Goal: Task Accomplishment & Management: Manage account settings

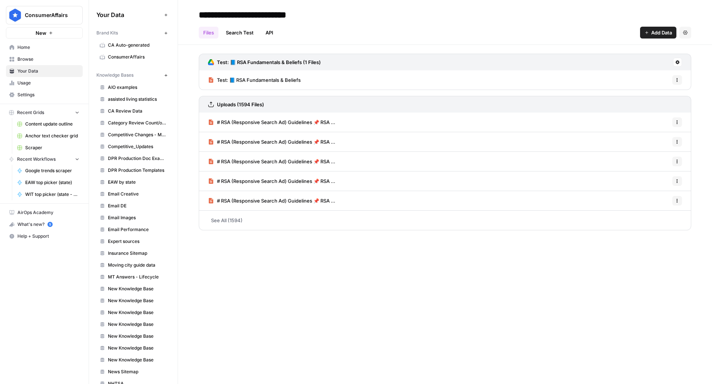
click at [37, 44] on span "Home" at bounding box center [48, 47] width 62 height 7
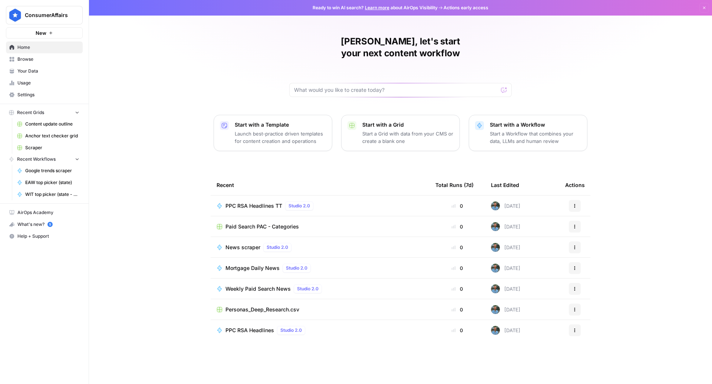
click at [261, 285] on span "Weekly Paid Search News" at bounding box center [257, 288] width 65 height 7
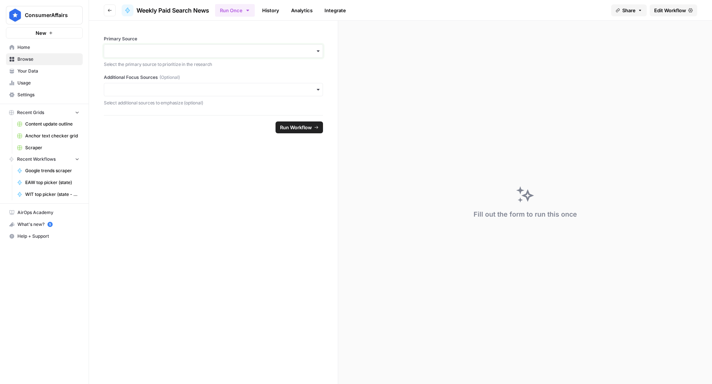
click at [179, 54] on input "Primary Source" at bounding box center [213, 50] width 209 height 7
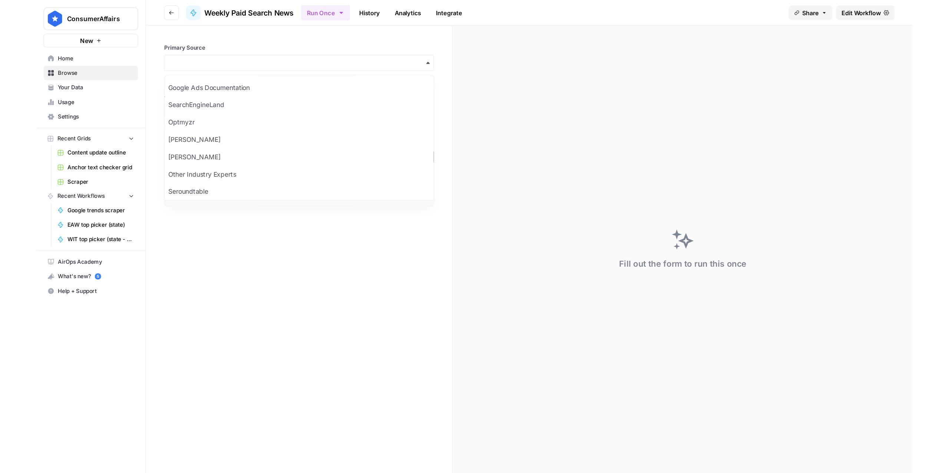
scroll to position [7, 0]
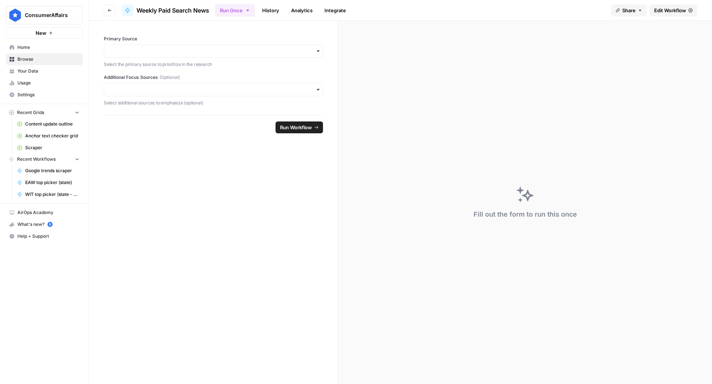
click at [193, 269] on form "Primary Source Select the primary source to prioritize in the research Addition…" at bounding box center [213, 203] width 249 height 364
click at [672, 10] on span "Edit Workflow" at bounding box center [670, 10] width 32 height 7
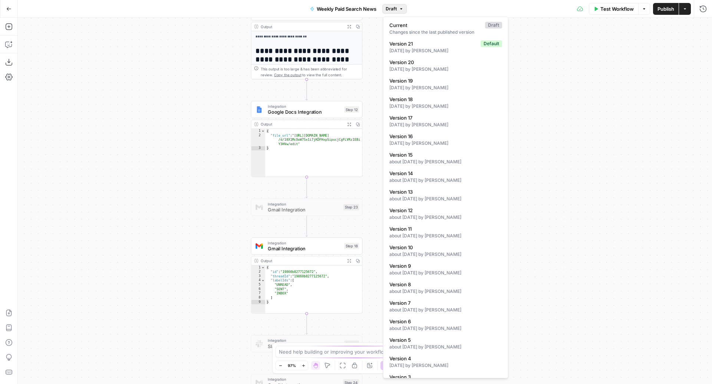
click at [399, 9] on icon "button" at bounding box center [401, 9] width 4 height 4
click at [568, 110] on div "Workflow Set Inputs Inputs Perplexity Deep Research Google Ads Monthly Updates …" at bounding box center [365, 201] width 694 height 367
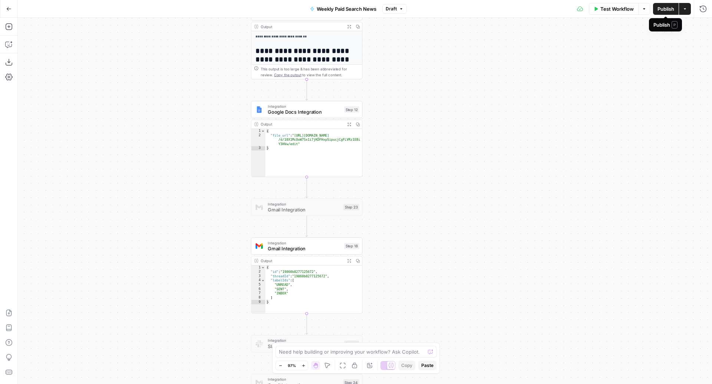
click at [661, 12] on span "Publish" at bounding box center [665, 8] width 17 height 7
click at [483, 129] on div "Workflow Set Inputs Inputs Perplexity Deep Research Google Ads Monthly Updates …" at bounding box center [365, 201] width 694 height 367
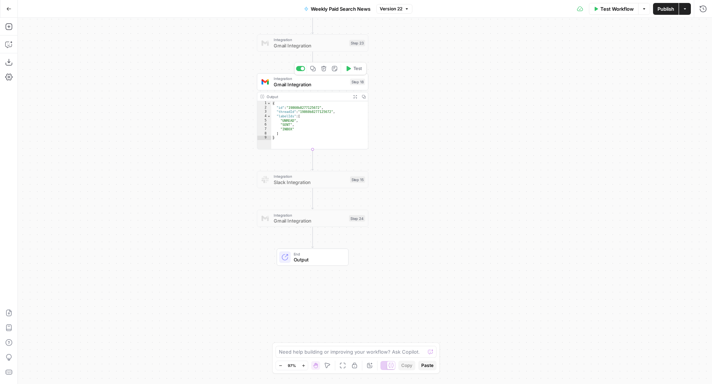
click at [307, 87] on span "Gmail Integration" at bounding box center [309, 84] width 73 height 7
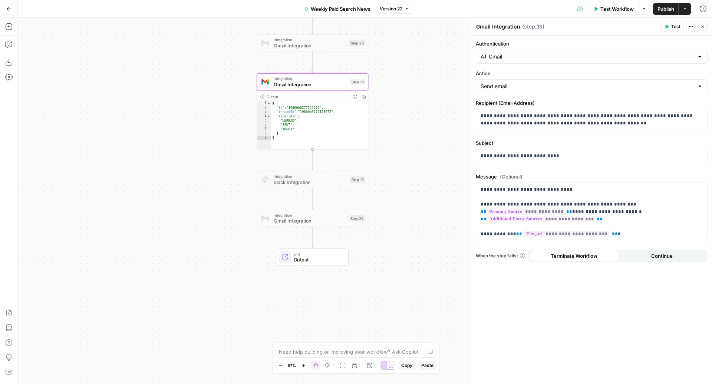
click at [298, 224] on span "Gmail Integration" at bounding box center [309, 221] width 72 height 7
click at [311, 85] on span "Gmail Integration" at bounding box center [309, 84] width 73 height 7
click at [278, 224] on span "Gmail Integration" at bounding box center [309, 221] width 72 height 7
click at [299, 205] on div at bounding box center [298, 205] width 4 height 4
click at [278, 219] on span "Gmail Integration" at bounding box center [309, 221] width 72 height 7
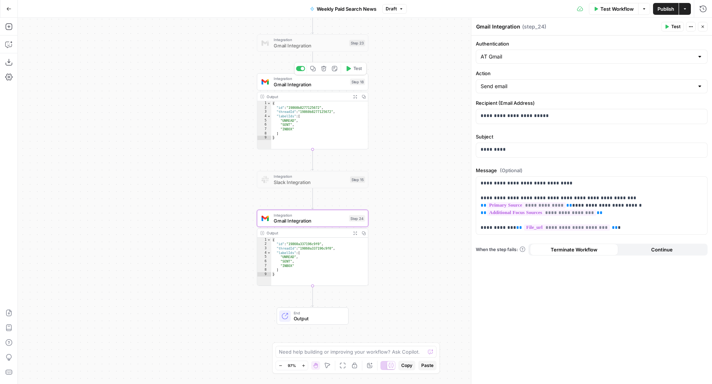
click at [288, 82] on span "Gmail Integration" at bounding box center [309, 84] width 73 height 7
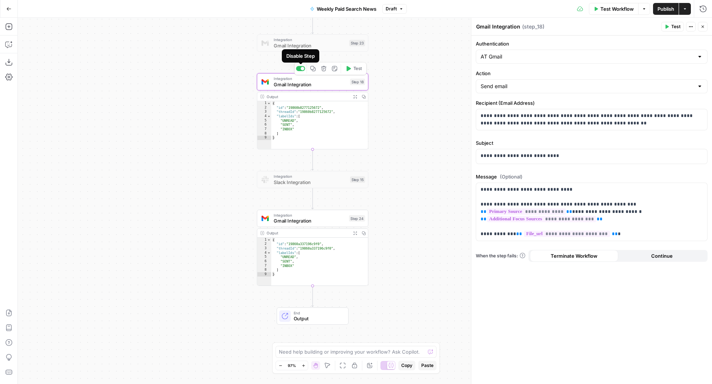
click at [302, 68] on div at bounding box center [303, 69] width 4 height 4
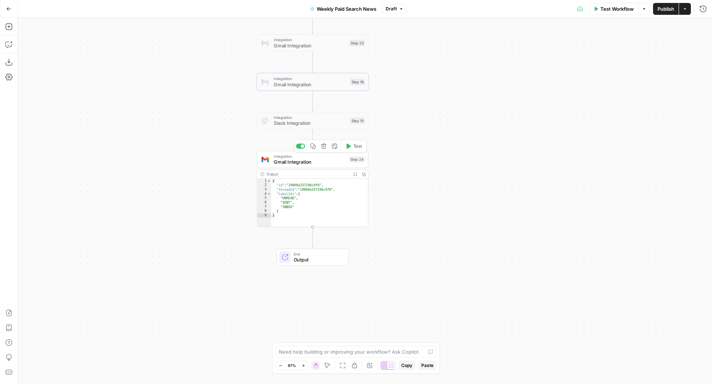
click at [288, 160] on span "Gmail Integration" at bounding box center [309, 162] width 72 height 7
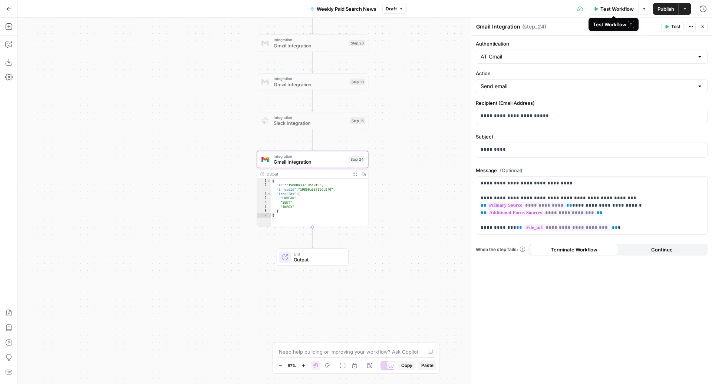
click at [605, 10] on span "Test Workflow" at bounding box center [616, 8] width 33 height 7
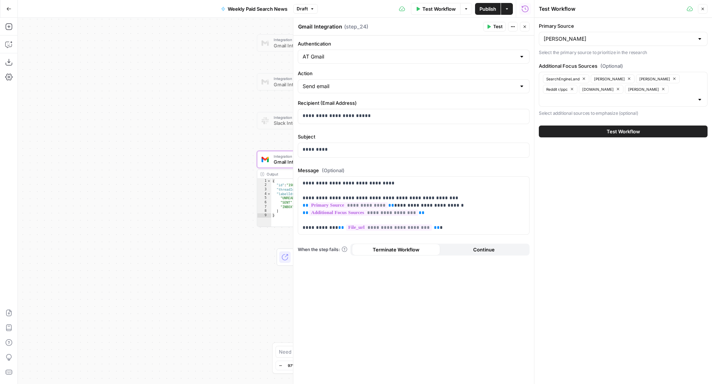
click at [608, 128] on span "Test Workflow" at bounding box center [622, 131] width 33 height 7
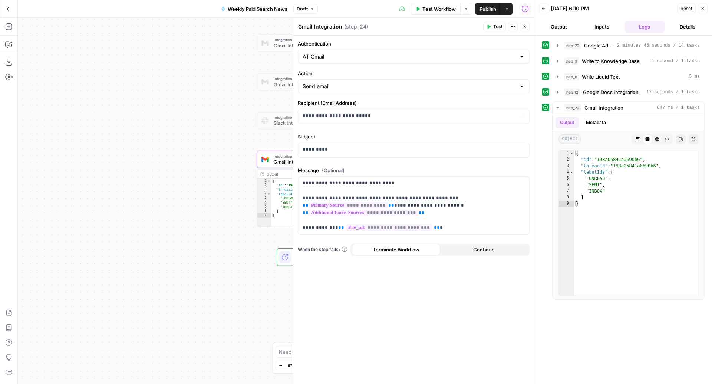
click at [156, 245] on div "Workflow Set Inputs Inputs Perplexity Deep Research Google Ads Monthly Updates …" at bounding box center [276, 201] width 516 height 367
click at [173, 233] on div "Workflow Set Inputs Inputs Perplexity Deep Research Google Ads Monthly Updates …" at bounding box center [276, 201] width 516 height 367
click at [508, 9] on icon "button" at bounding box center [506, 9] width 4 height 4
click at [175, 108] on div "Workflow Set Inputs Inputs Perplexity Deep Research Google Ads Monthly Updates …" at bounding box center [276, 201] width 516 height 367
click at [307, 11] on span "Draft" at bounding box center [301, 9] width 11 height 7
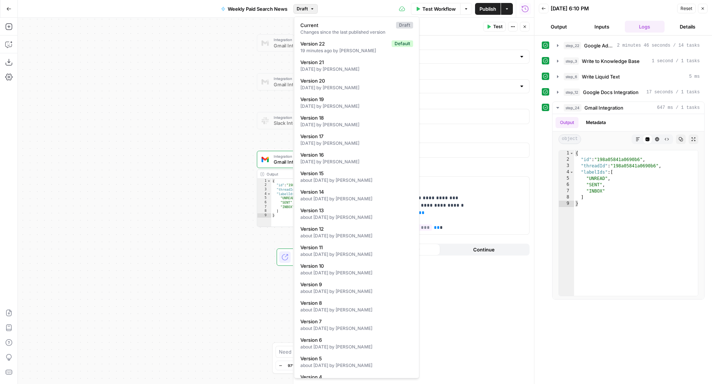
click at [146, 130] on div "Workflow Set Inputs Inputs Perplexity Deep Research Google Ads Monthly Updates …" at bounding box center [276, 201] width 516 height 367
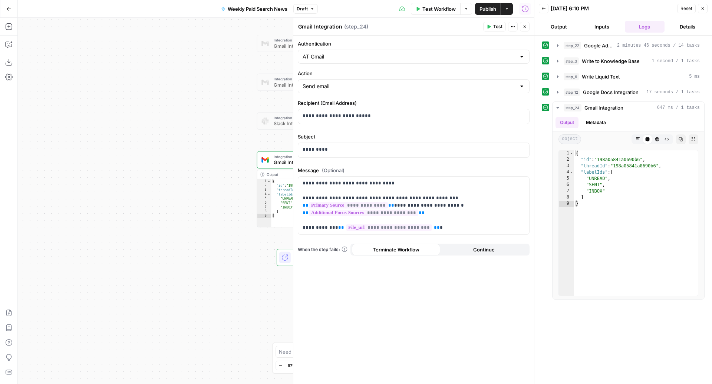
click at [176, 249] on div "Workflow Set Inputs Inputs Perplexity Deep Research Google Ads Monthly Updates …" at bounding box center [276, 201] width 516 height 367
click at [525, 27] on icon "button" at bounding box center [524, 26] width 4 height 4
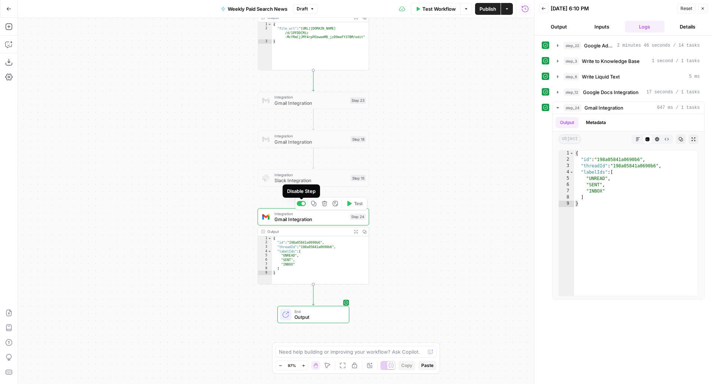
click at [304, 203] on div at bounding box center [303, 204] width 4 height 4
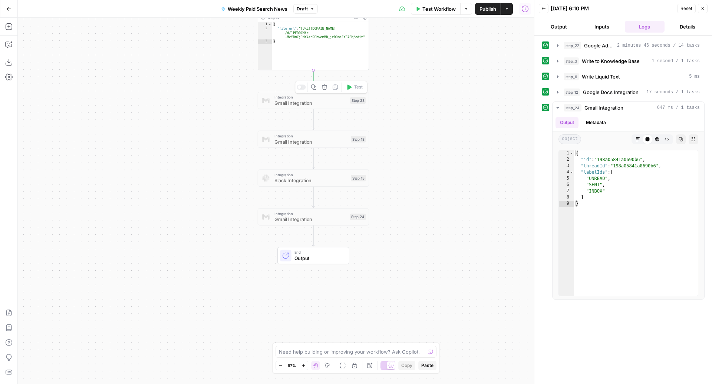
click at [295, 100] on span "Gmail Integration" at bounding box center [310, 102] width 73 height 7
click at [291, 144] on span "Gmail Integration" at bounding box center [310, 141] width 73 height 7
click at [301, 126] on div at bounding box center [299, 126] width 4 height 4
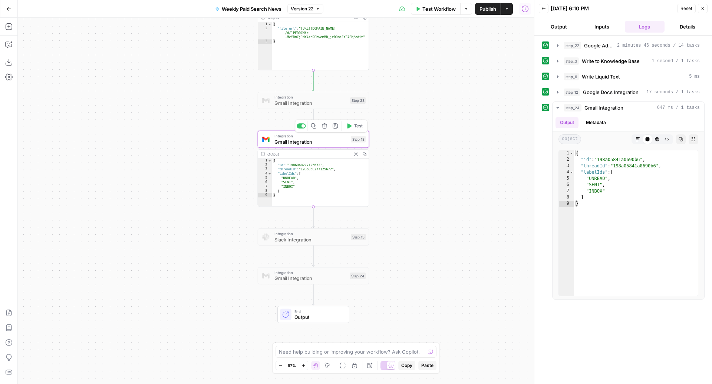
click at [301, 142] on span "Gmail Integration" at bounding box center [310, 141] width 73 height 7
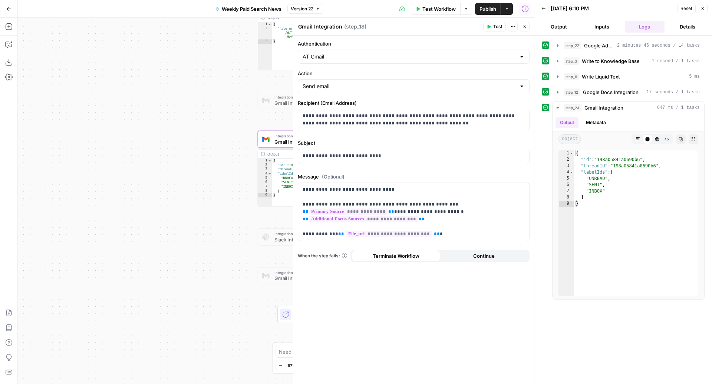
click at [347, 13] on div "Test Workflow Options Publish Actions Run History" at bounding box center [428, 8] width 210 height 17
click at [485, 6] on span "Publish" at bounding box center [487, 8] width 17 height 7
click at [234, 7] on span "Weekly Paid Search News" at bounding box center [252, 8] width 60 height 7
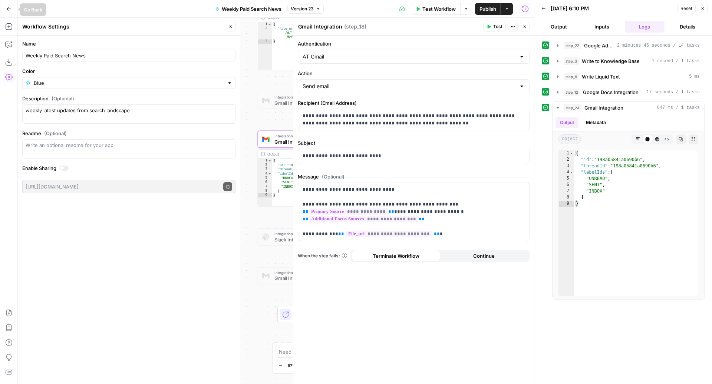
click at [7, 9] on icon "button" at bounding box center [8, 8] width 5 height 5
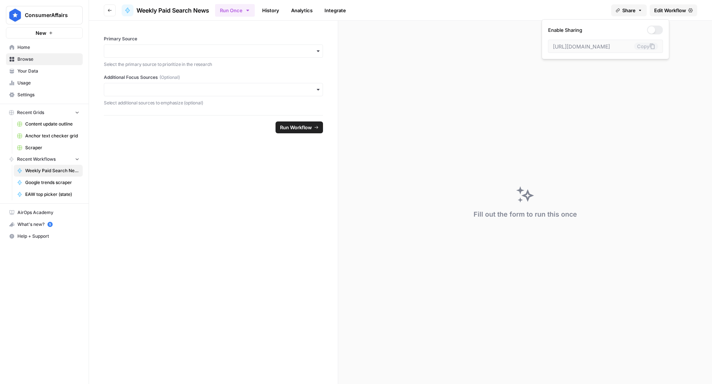
click at [635, 9] on button "Share" at bounding box center [629, 10] width 36 height 12
click at [250, 13] on button "Run Once" at bounding box center [235, 10] width 40 height 13
click at [211, 188] on form "Primary Source Select the primary source to prioritize in the research Addition…" at bounding box center [213, 203] width 249 height 364
click at [248, 10] on icon "button" at bounding box center [248, 10] width 6 height 6
click at [245, 73] on span "Run this Workflow on a recurring schedule" at bounding box center [283, 76] width 89 height 7
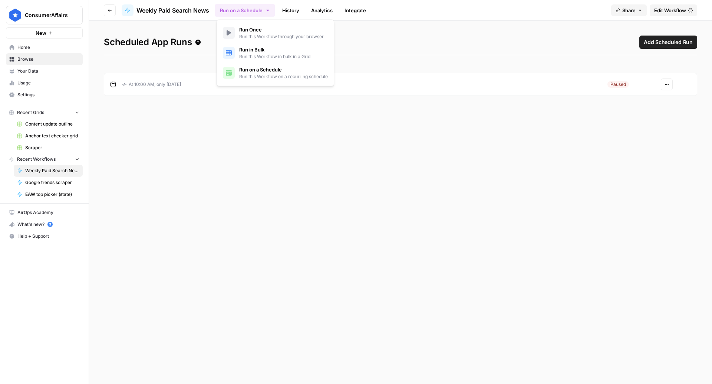
click at [671, 85] on button "Actions" at bounding box center [666, 85] width 12 height 12
click at [633, 112] on span "Edit" at bounding box center [647, 111] width 32 height 7
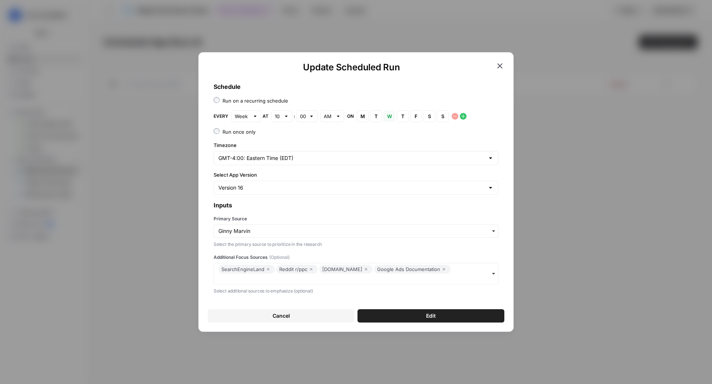
click at [261, 192] on div "Version 16" at bounding box center [355, 188] width 285 height 14
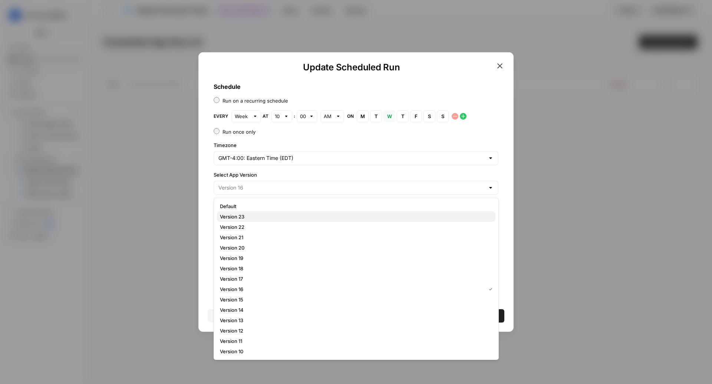
click at [256, 216] on span "Version 23" at bounding box center [354, 216] width 269 height 7
type input "Version 23"
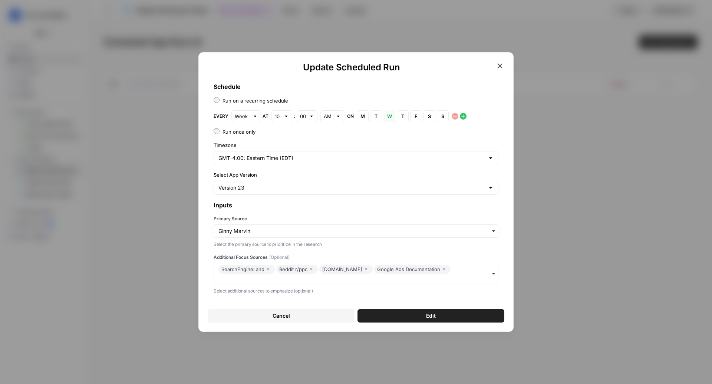
click at [411, 317] on button "Edit" at bounding box center [430, 315] width 147 height 13
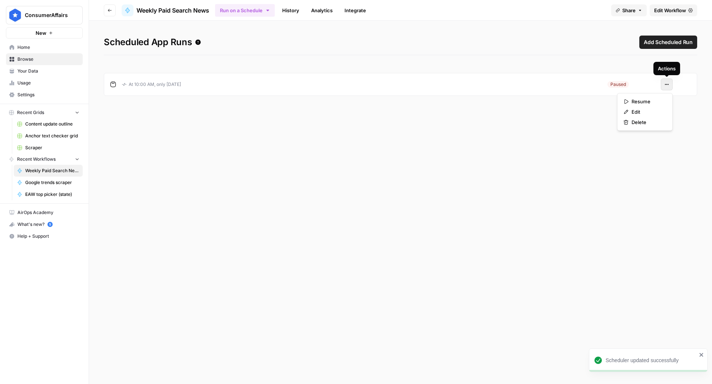
click at [670, 83] on button "Actions" at bounding box center [666, 85] width 12 height 12
click at [644, 102] on span "Resume" at bounding box center [647, 101] width 32 height 7
click at [482, 267] on div "Scheduled App Runs Add Scheduled Run At 10:00 AM, only [DATE] Active Actions" at bounding box center [400, 203] width 623 height 364
